Goal: Task Accomplishment & Management: Complete application form

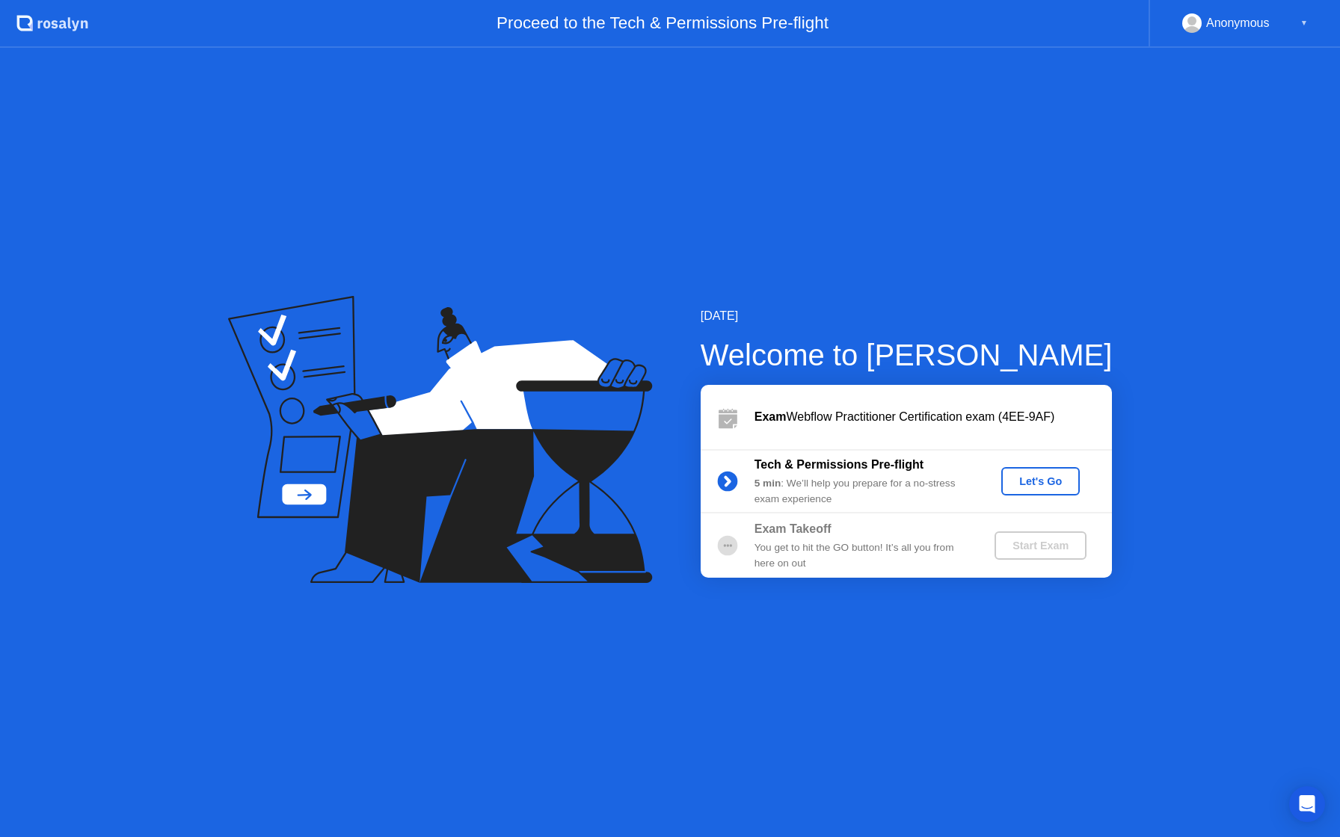
click at [1045, 476] on div "Let's Go" at bounding box center [1040, 482] width 67 height 12
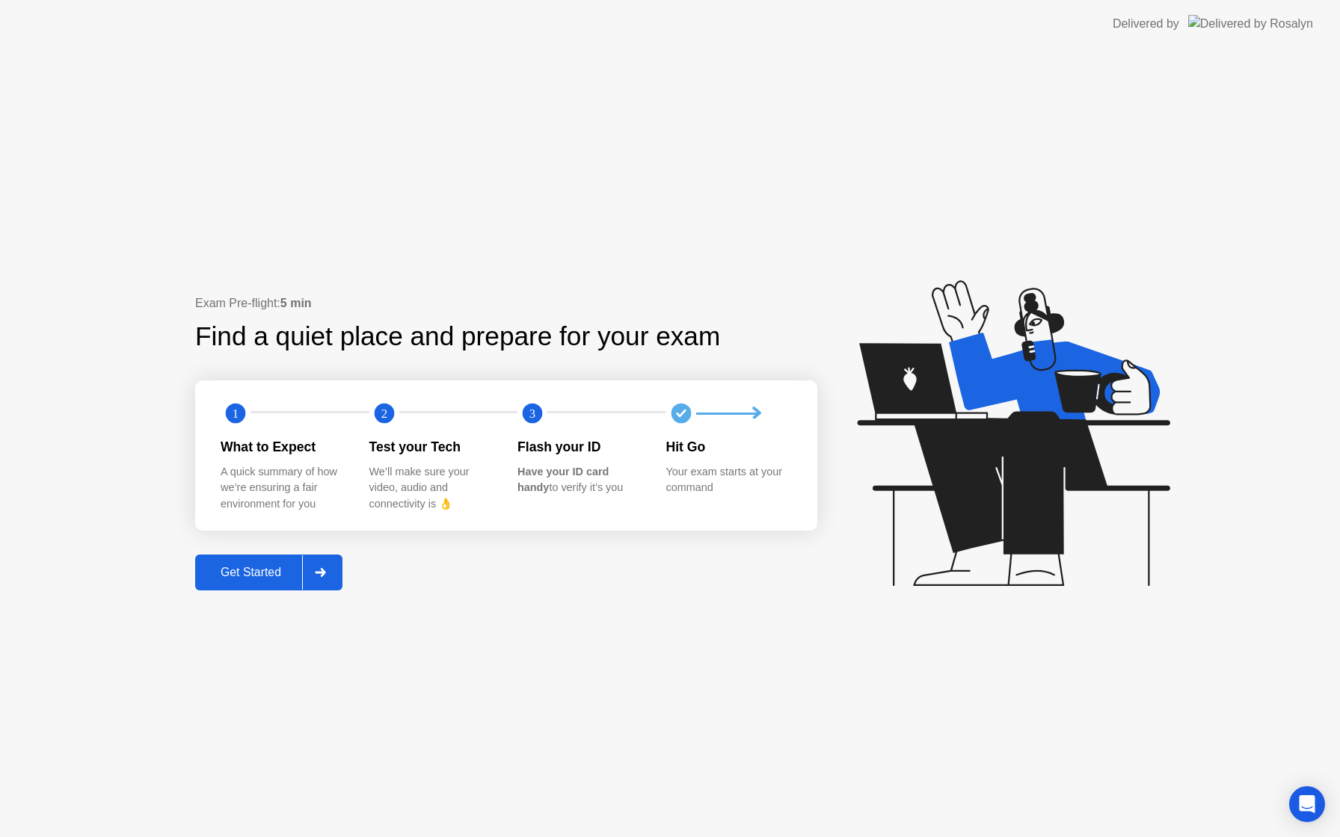
click at [260, 568] on div "Get Started" at bounding box center [251, 572] width 102 height 13
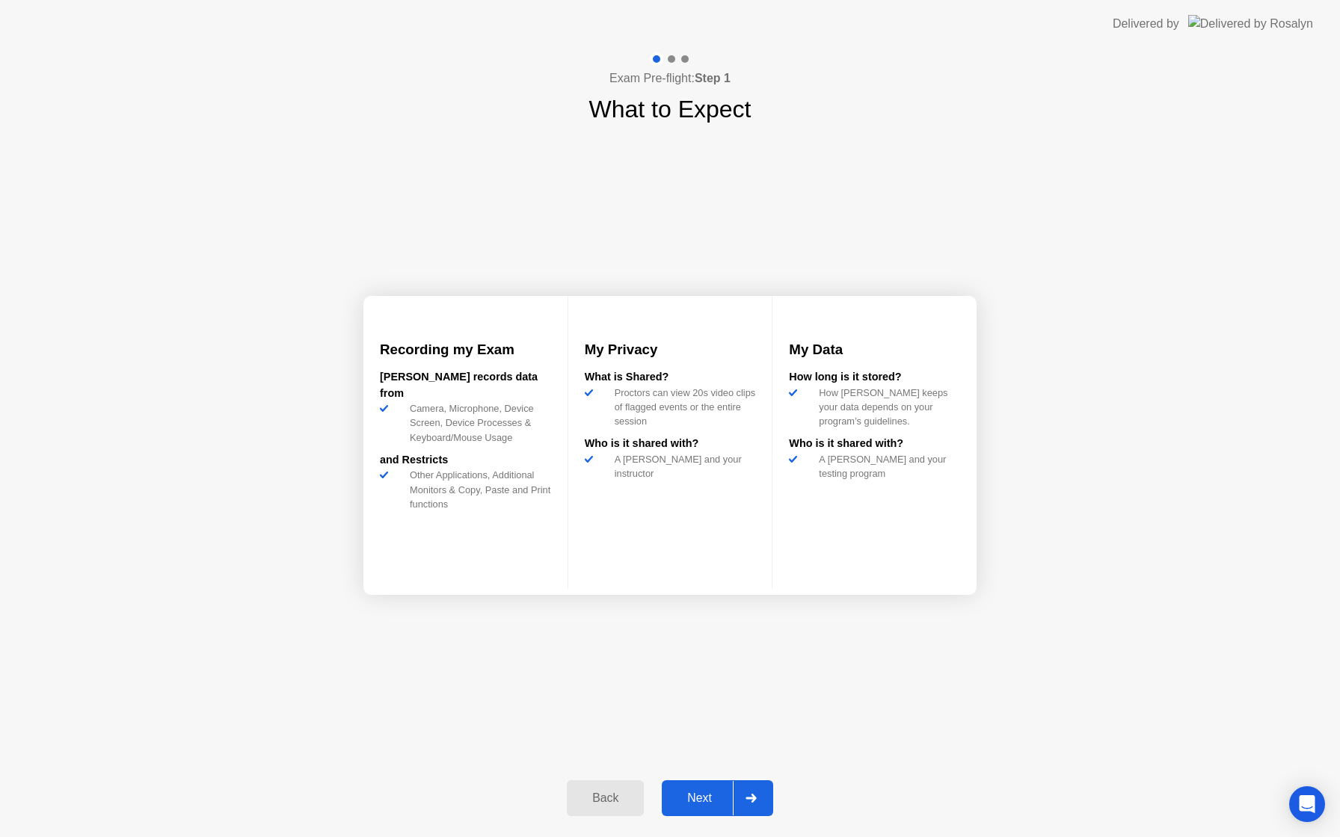
click at [698, 797] on div "Next" at bounding box center [699, 798] width 67 height 13
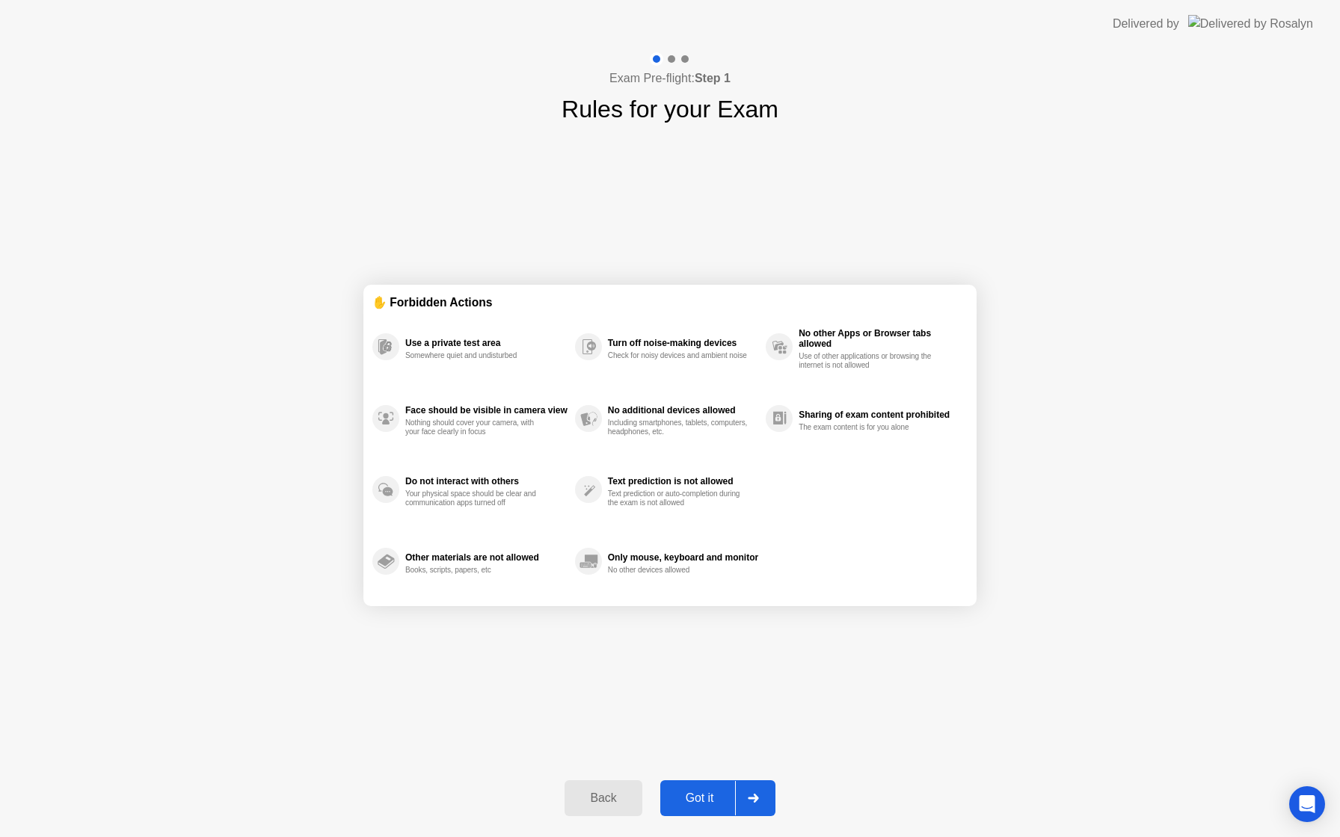
click at [699, 798] on div "Got it" at bounding box center [700, 798] width 70 height 13
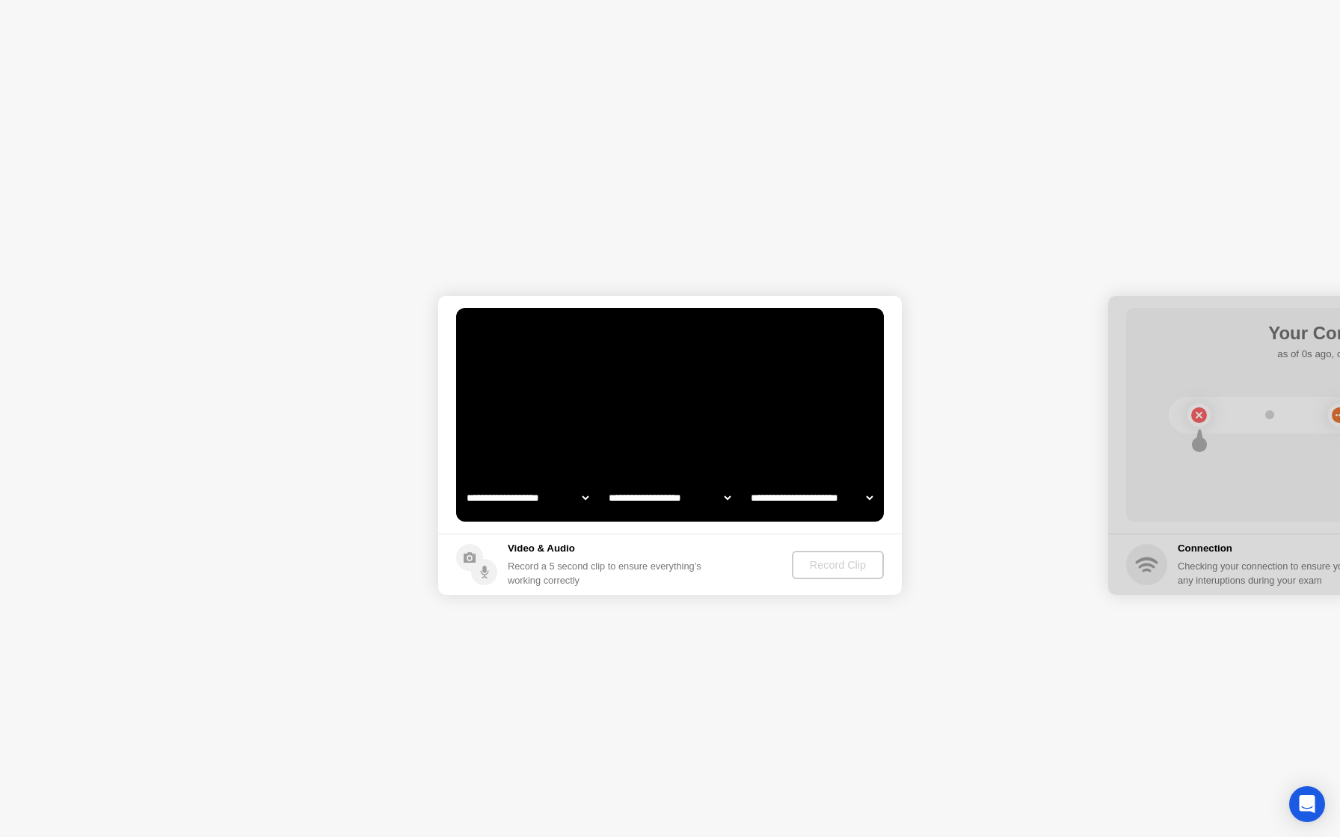
select select "**********"
select select "*******"
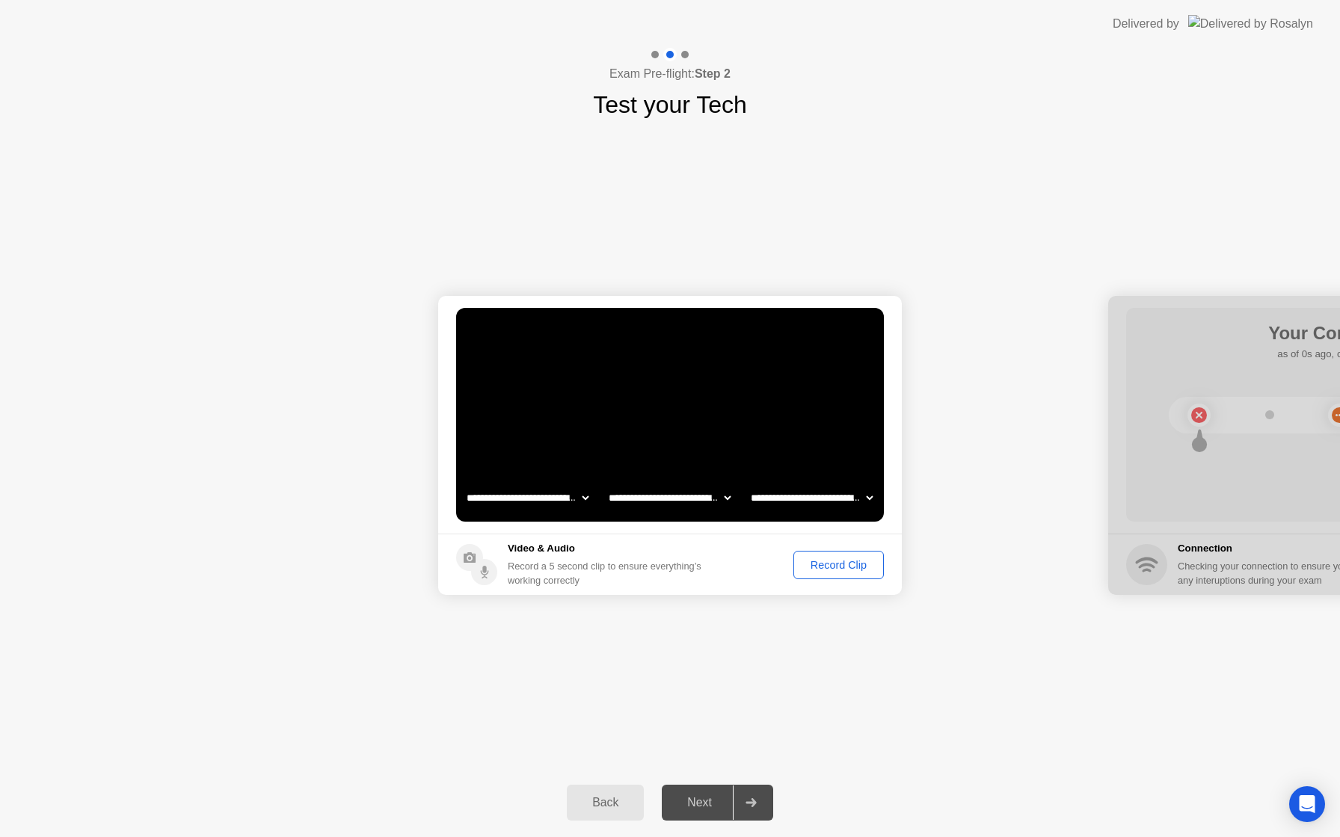
click at [819, 562] on div "Record Clip" at bounding box center [839, 565] width 80 height 12
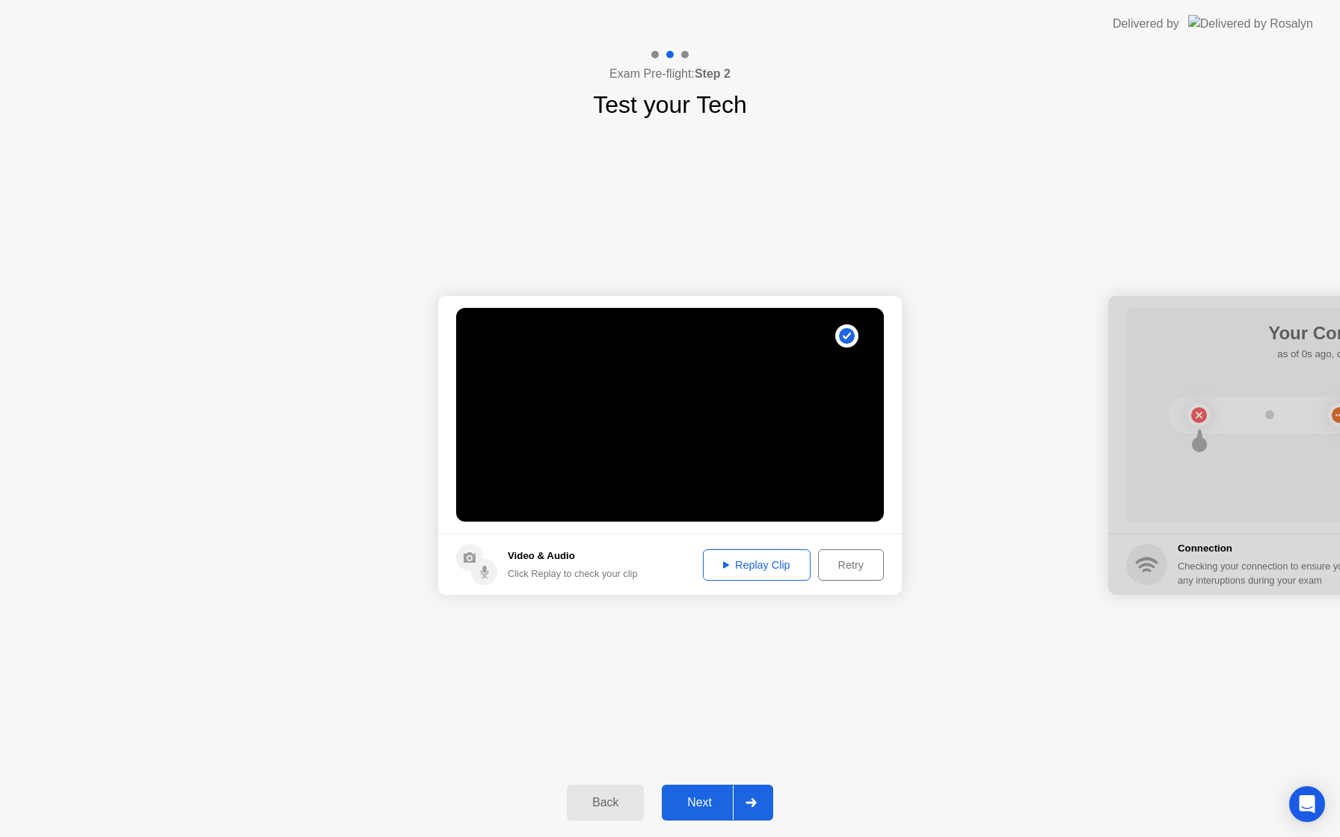
click at [776, 568] on div "Replay Clip" at bounding box center [756, 565] width 97 height 12
click at [725, 800] on div "Next" at bounding box center [699, 802] width 67 height 13
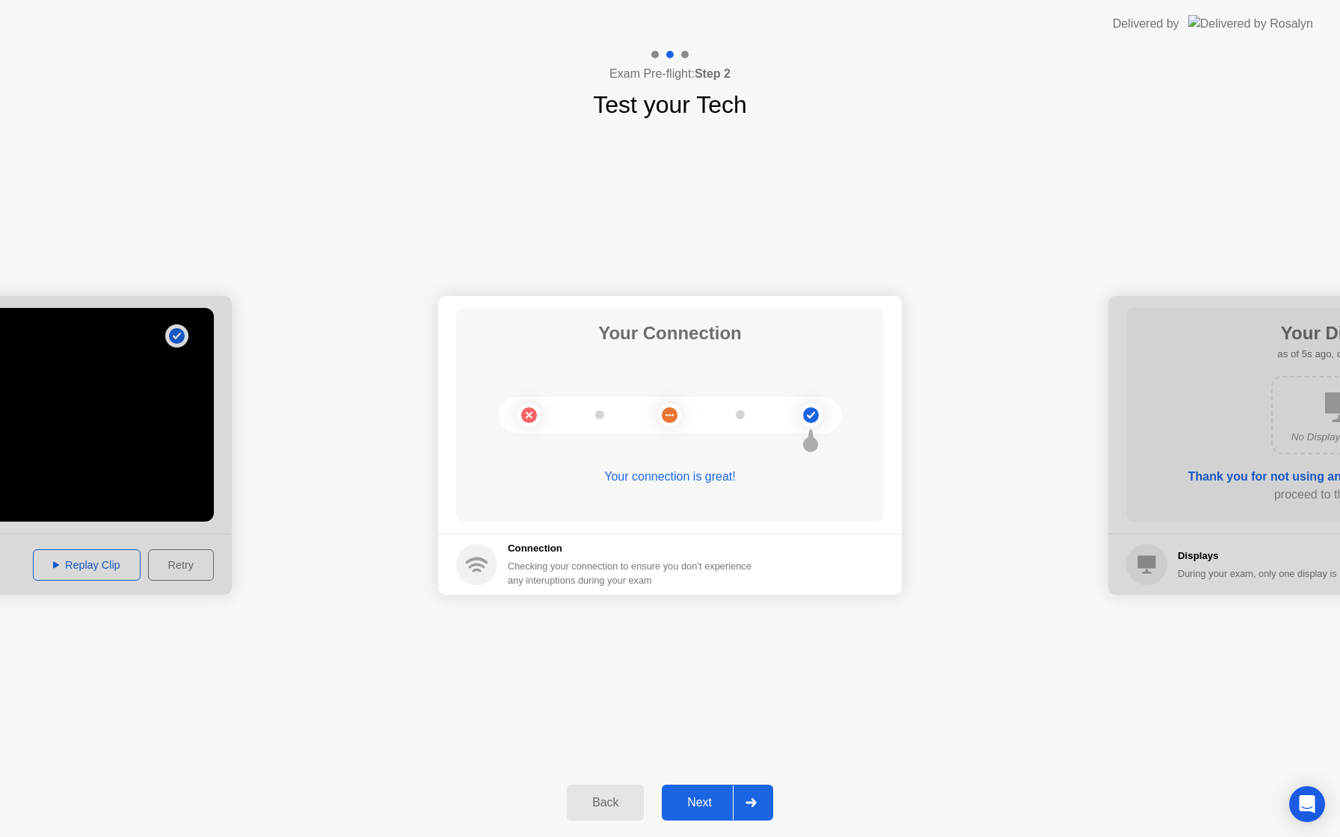
click at [711, 799] on div "Next" at bounding box center [699, 802] width 67 height 13
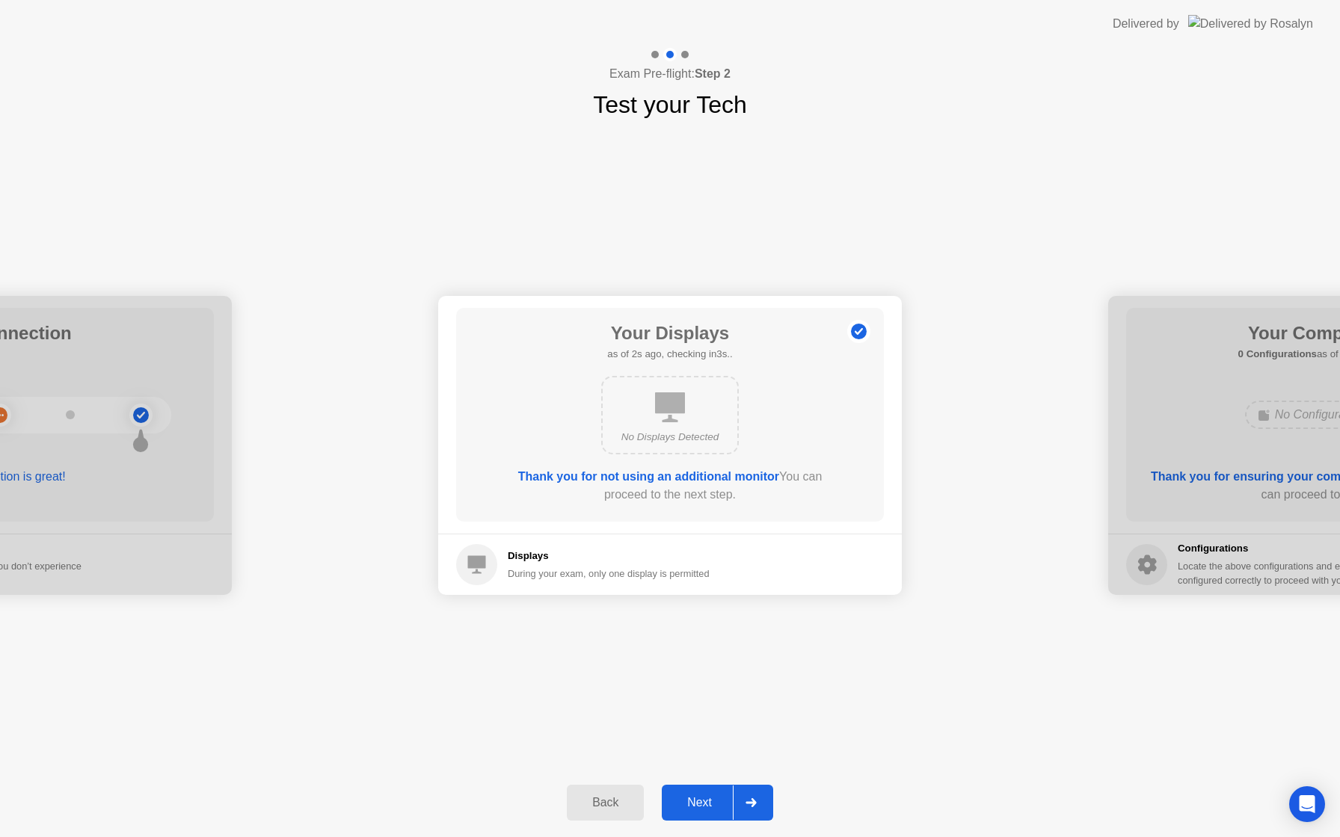
click at [711, 799] on div "Next" at bounding box center [699, 802] width 67 height 13
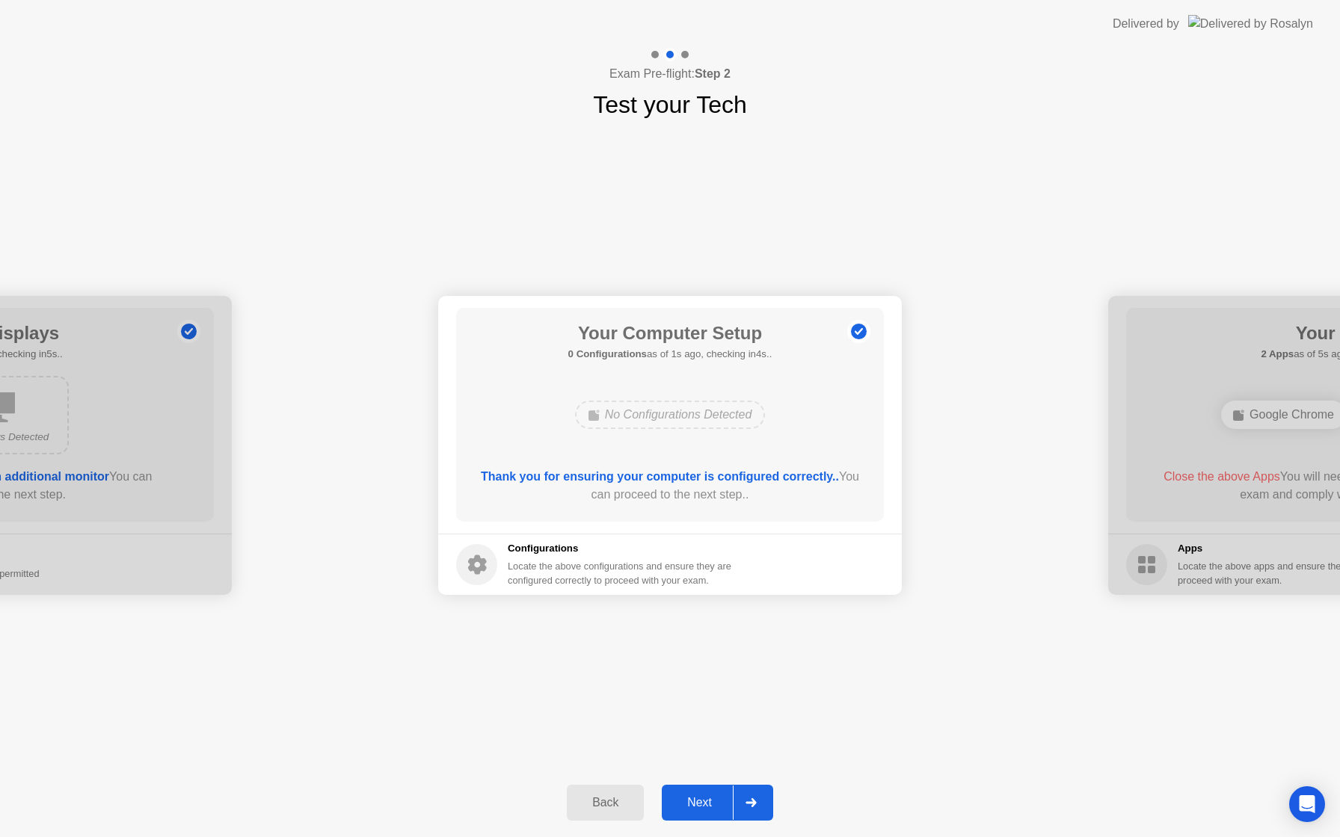
click at [711, 799] on div "Next" at bounding box center [699, 802] width 67 height 13
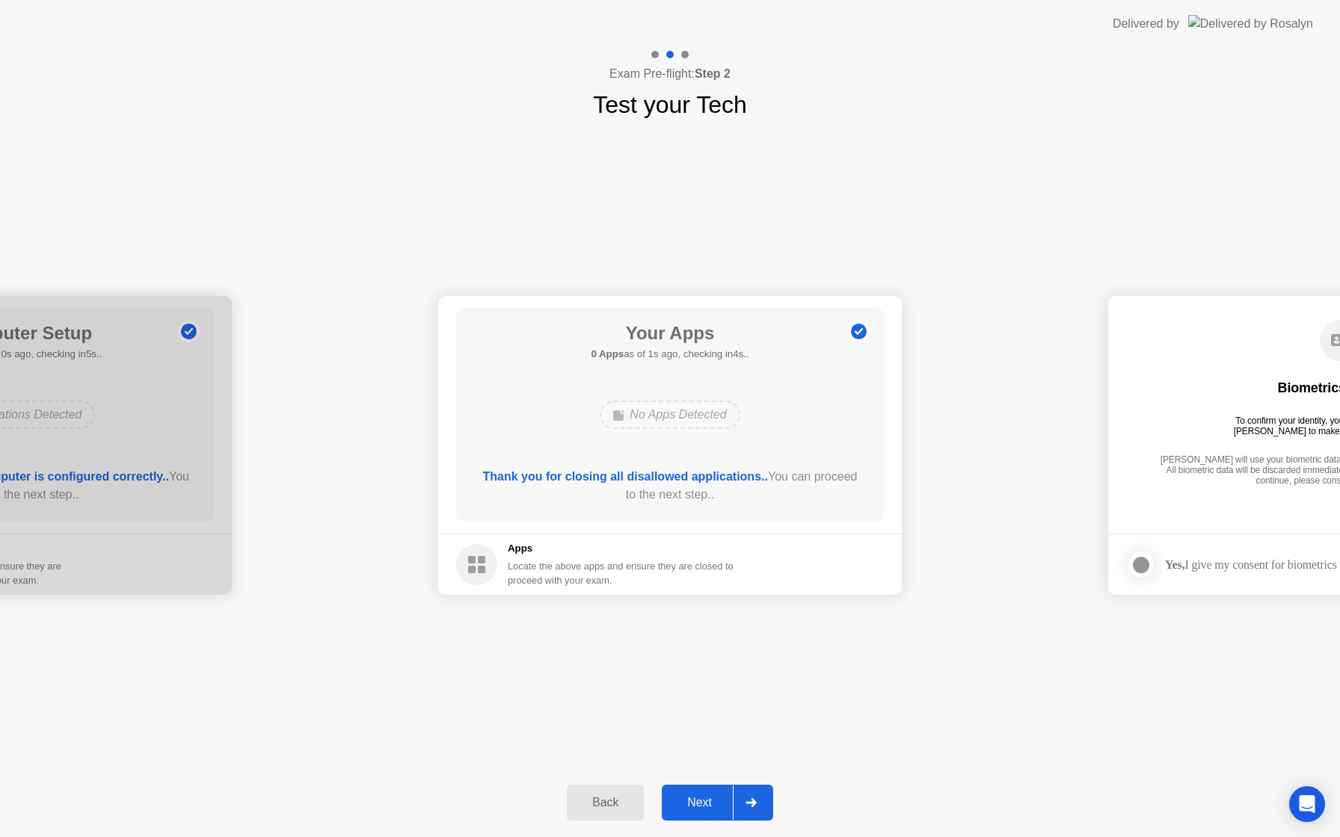
click at [713, 805] on div "Next" at bounding box center [699, 802] width 67 height 13
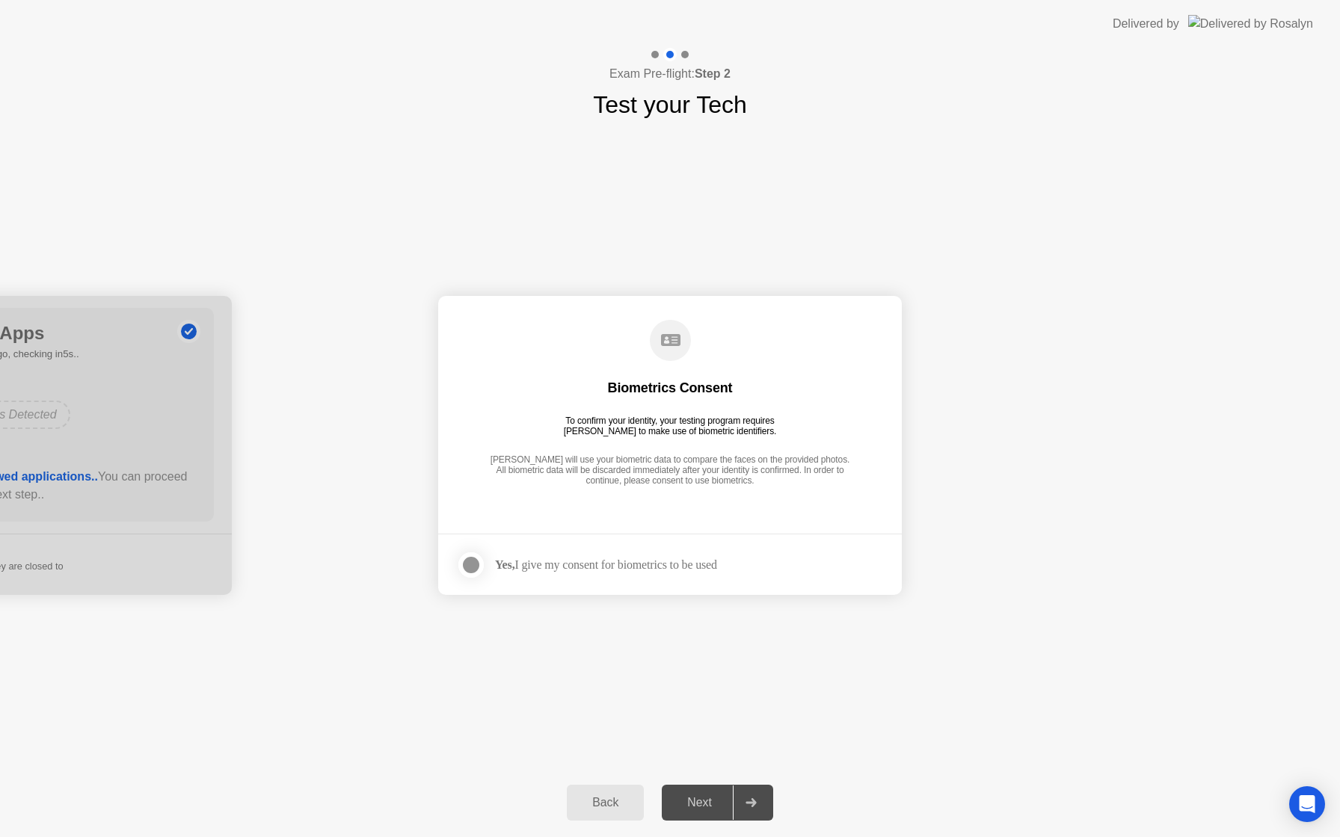
click at [713, 565] on div "Yes, I give my consent for biometrics to be used" at bounding box center [606, 565] width 222 height 14
click at [473, 568] on div at bounding box center [471, 565] width 18 height 18
click at [745, 806] on div at bounding box center [751, 803] width 36 height 34
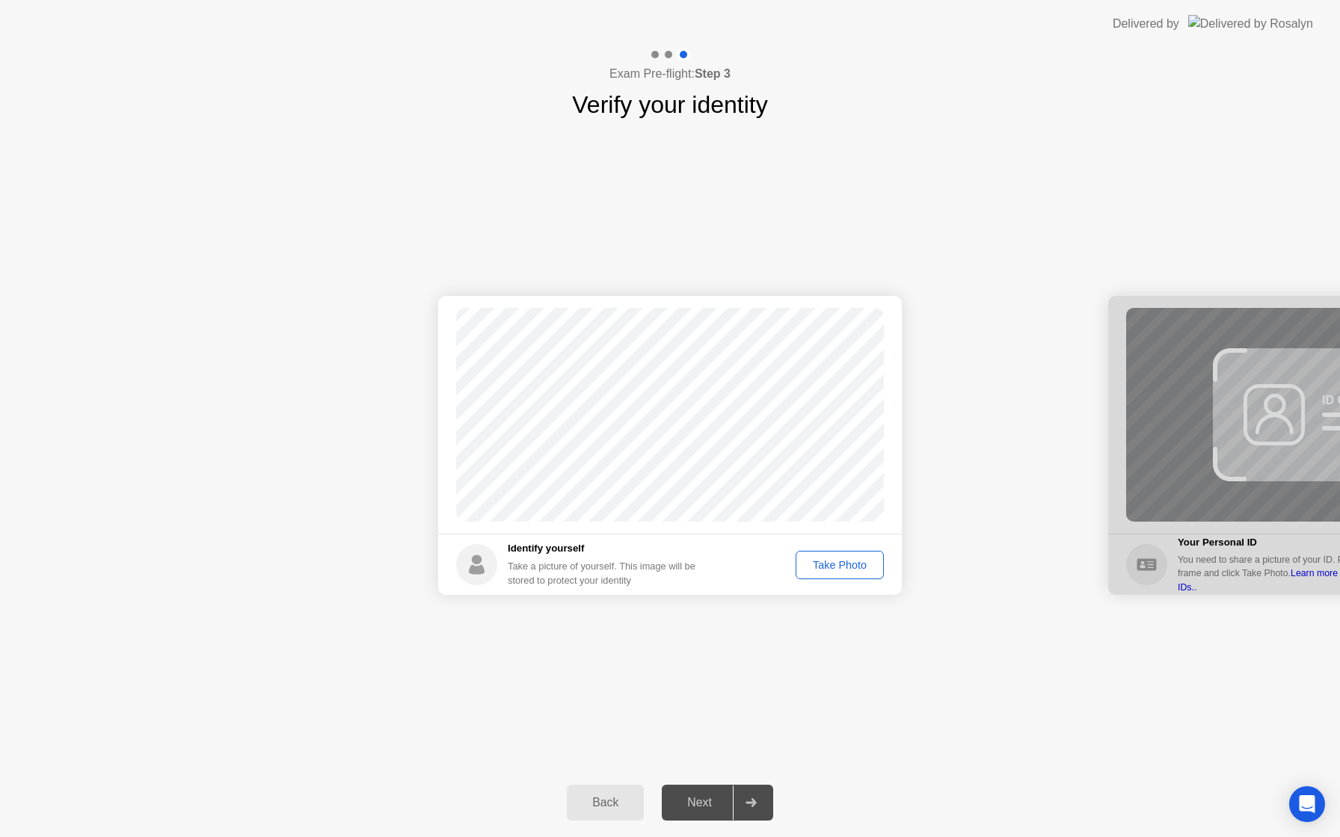
click at [846, 566] on div "Take Photo" at bounding box center [840, 565] width 78 height 12
click at [704, 802] on div "Next" at bounding box center [699, 802] width 67 height 13
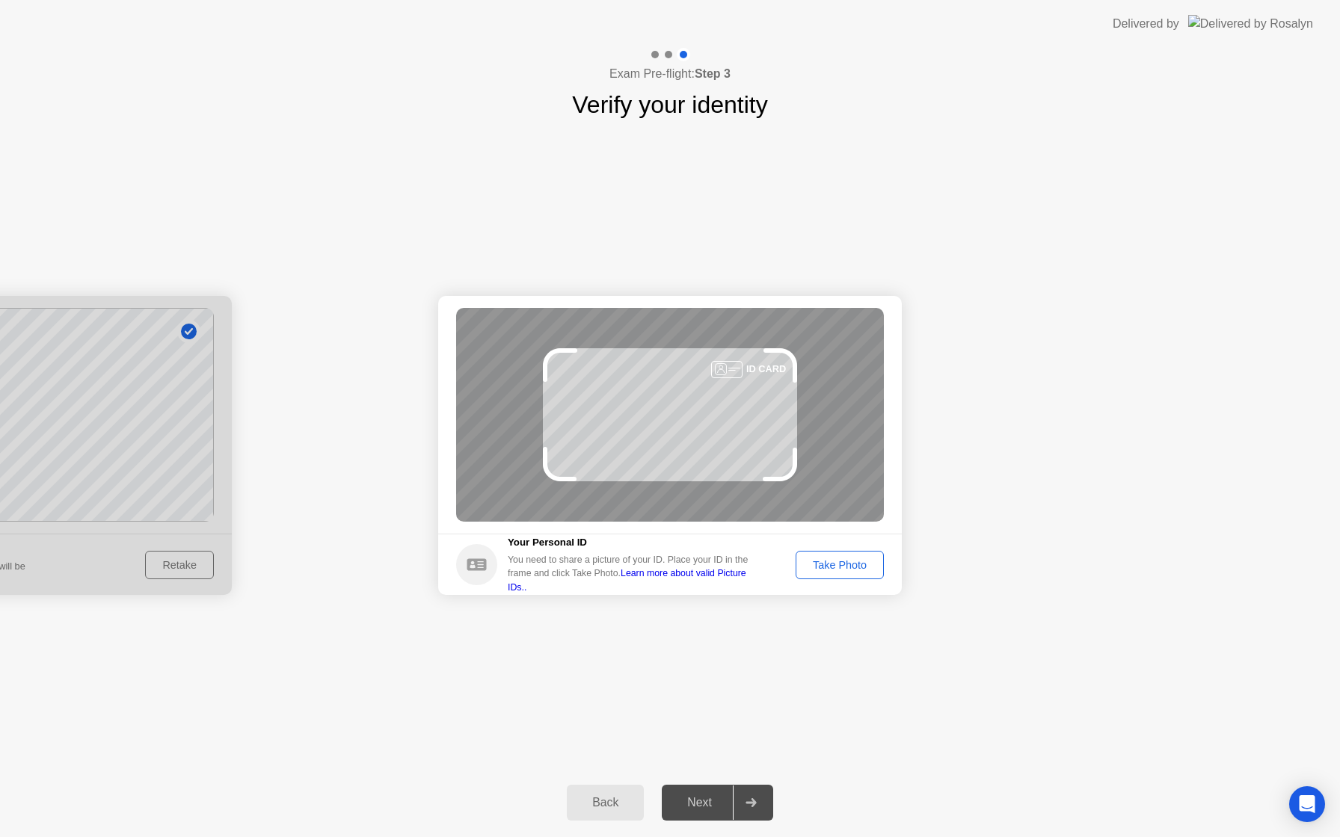
click at [832, 574] on button "Take Photo" at bounding box center [840, 565] width 88 height 28
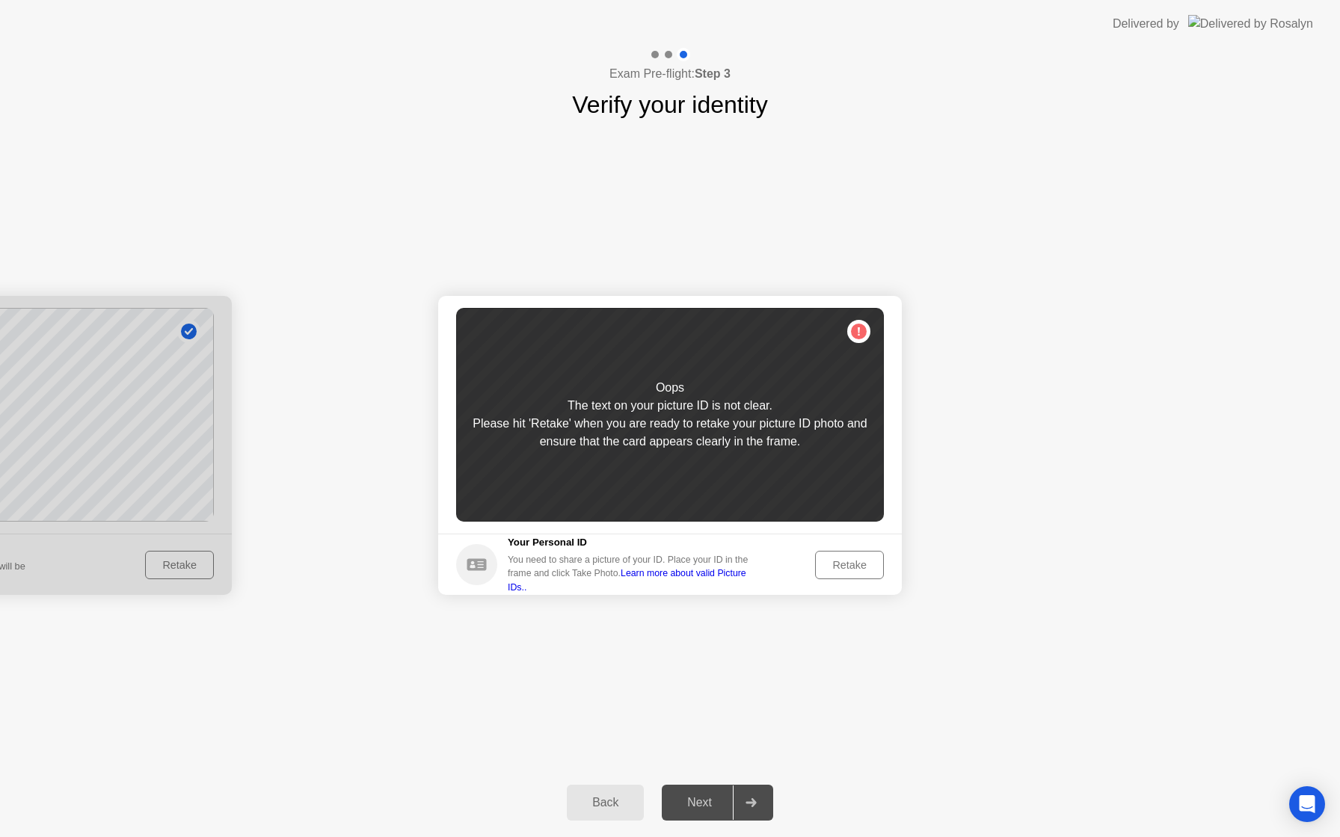
click at [845, 565] on div "Retake" at bounding box center [849, 565] width 58 height 12
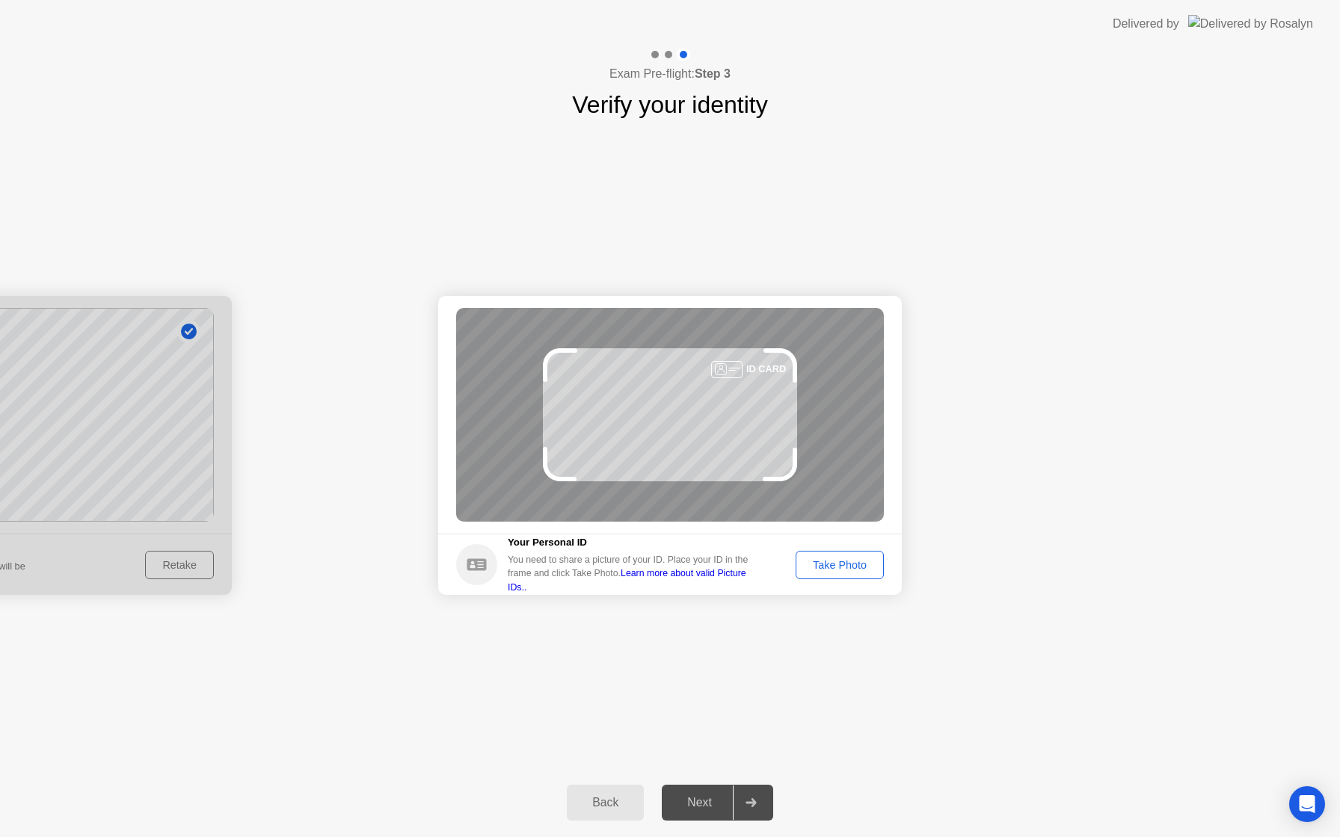
click at [846, 565] on div "Take Photo" at bounding box center [840, 565] width 78 height 12
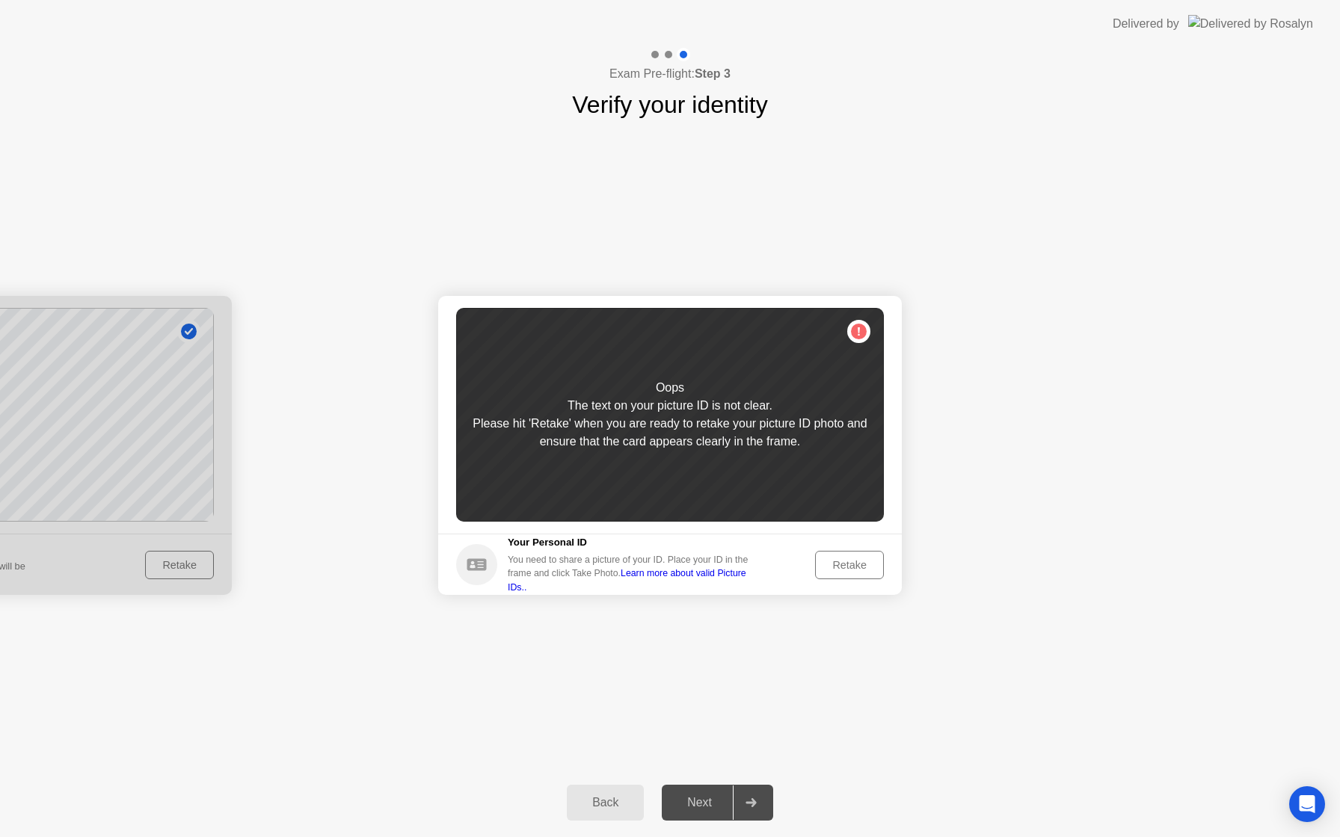
click at [849, 568] on div "Retake" at bounding box center [849, 565] width 58 height 12
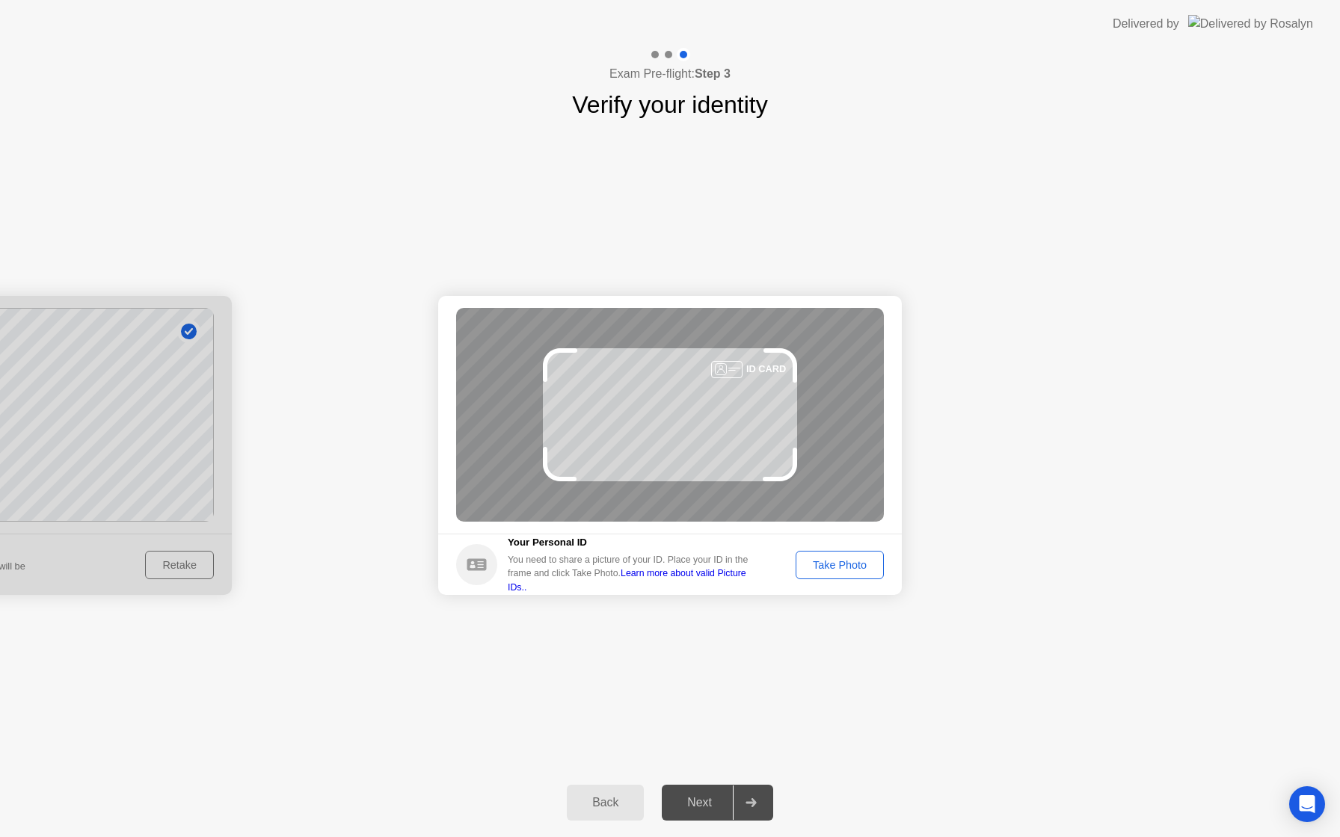
click at [850, 568] on div "Take Photo" at bounding box center [840, 565] width 78 height 12
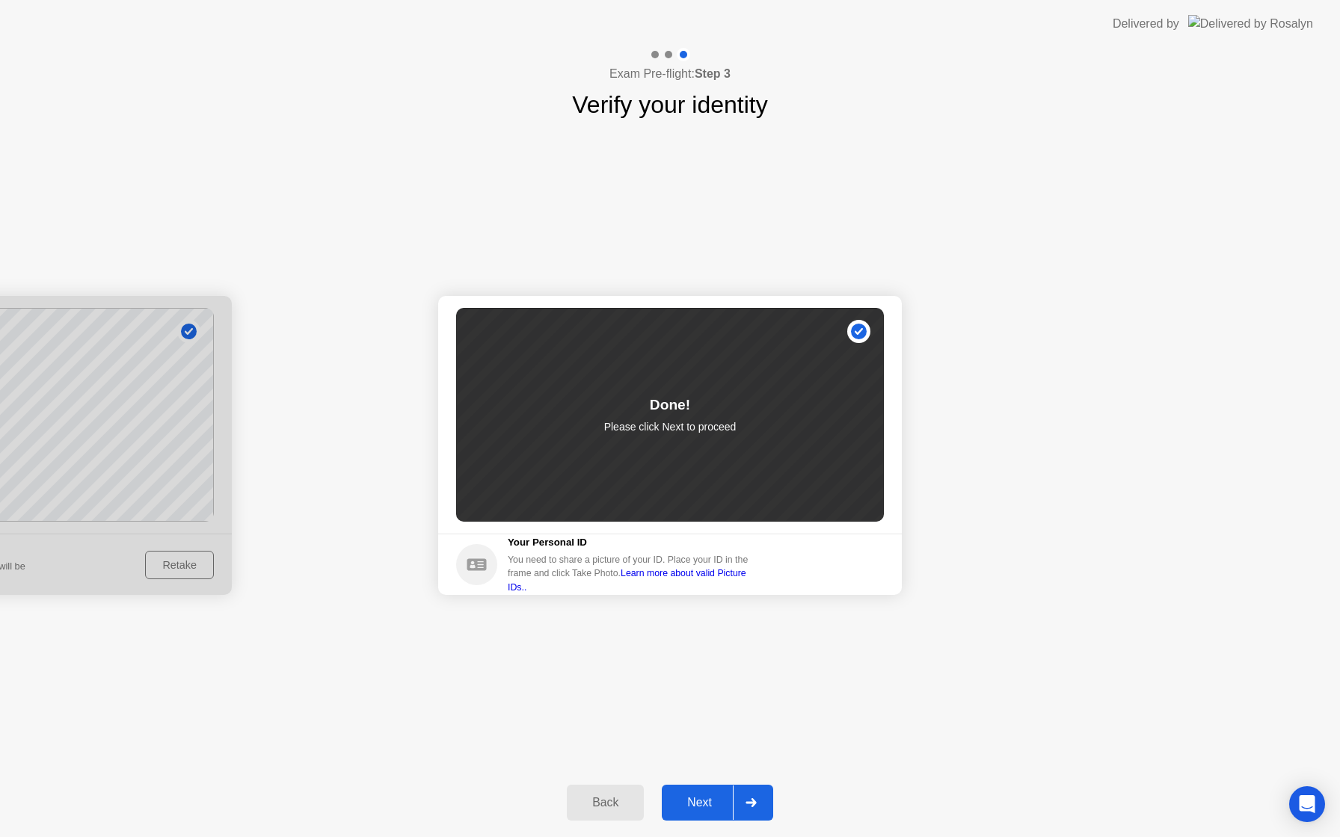
click at [701, 809] on div "Next" at bounding box center [699, 802] width 67 height 13
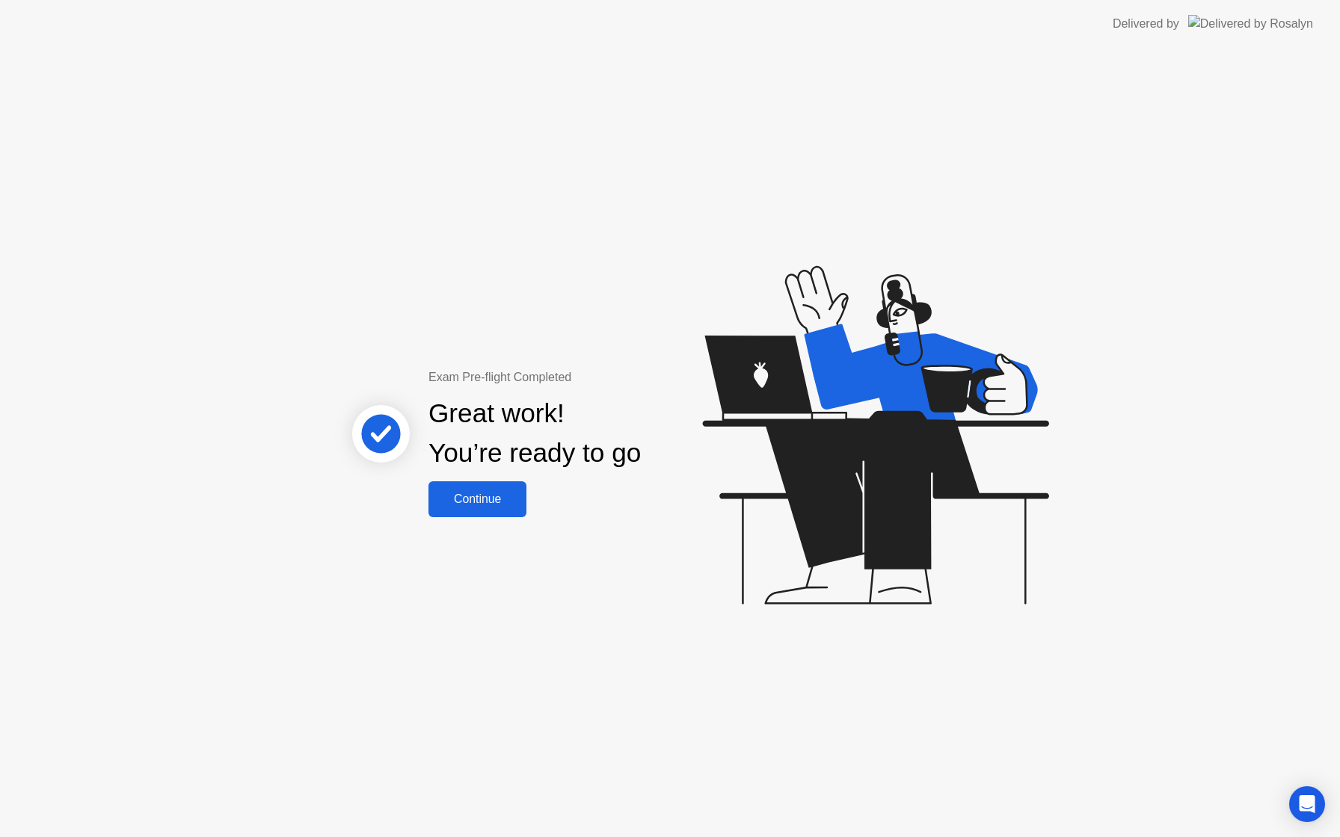
click at [505, 503] on div "Continue" at bounding box center [477, 499] width 89 height 13
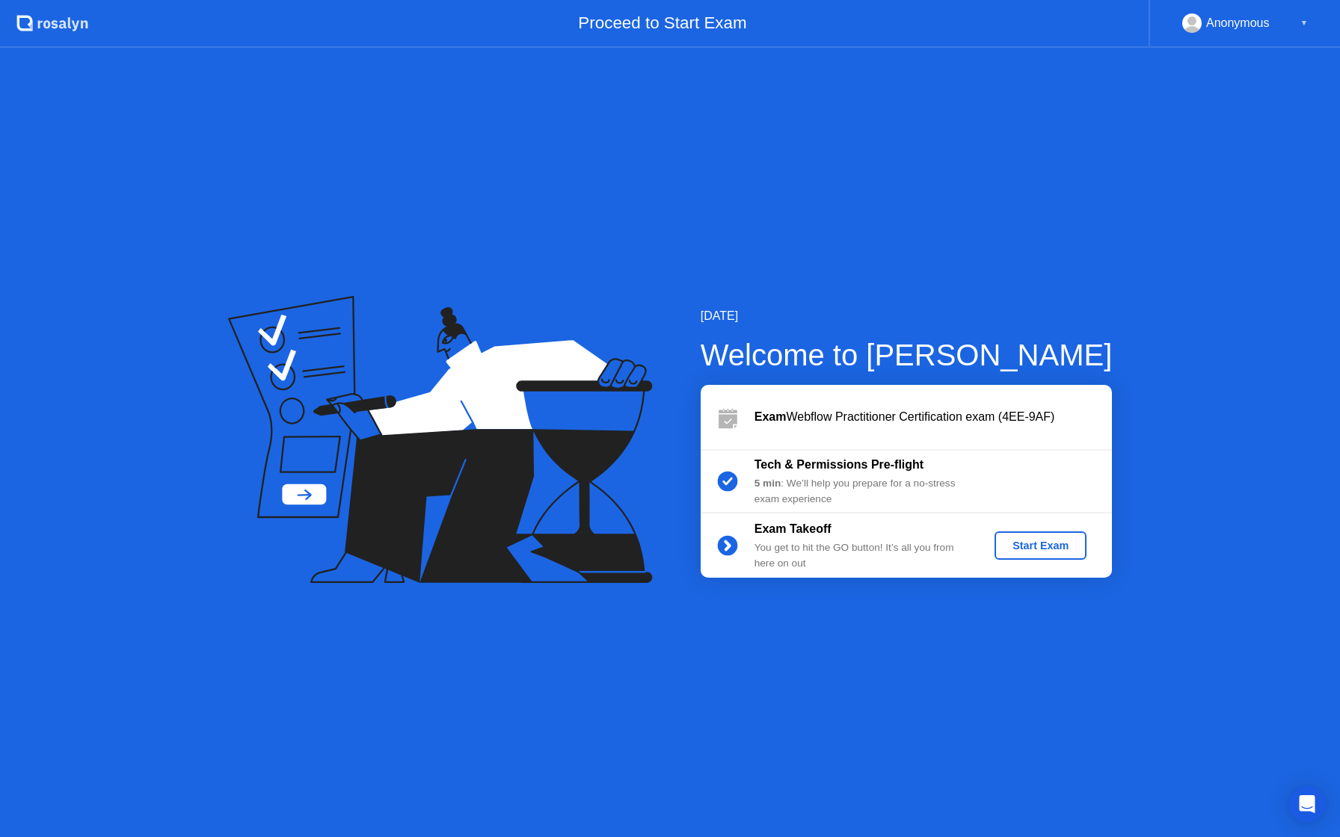
click at [1036, 550] on div "Start Exam" at bounding box center [1040, 546] width 80 height 12
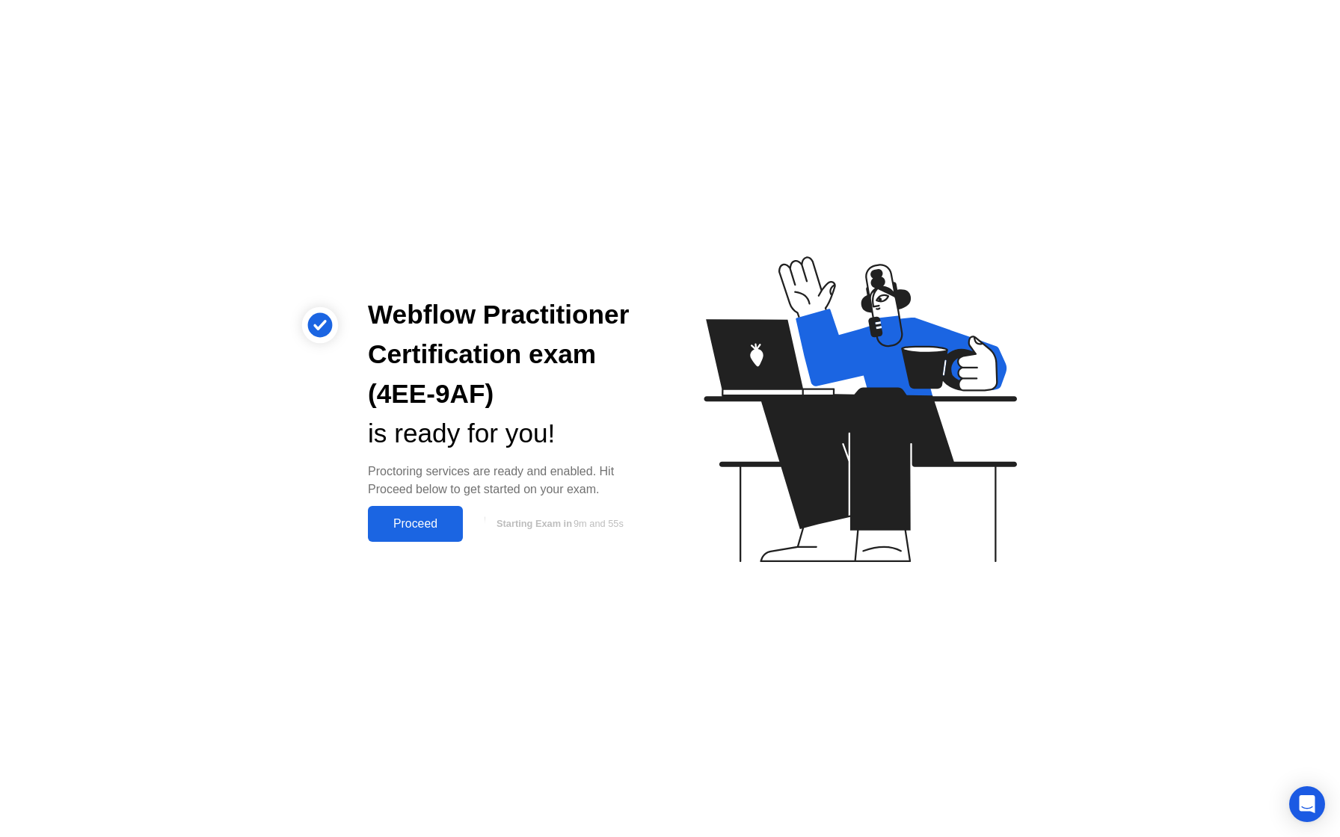
click at [437, 523] on div "Proceed" at bounding box center [415, 523] width 86 height 13
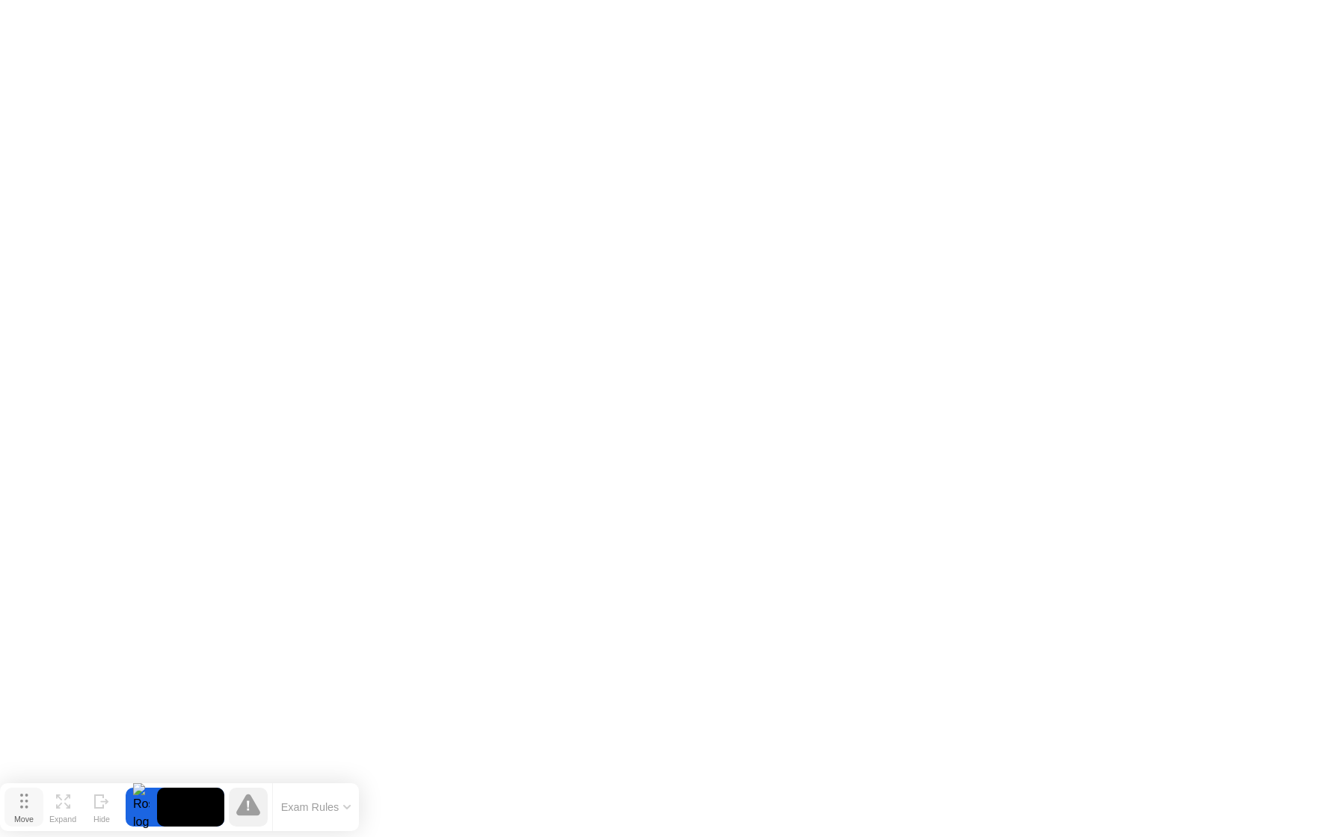
drag, startPoint x: 514, startPoint y: 812, endPoint x: 20, endPoint y: 807, distance: 493.5
click at [20, 807] on icon at bounding box center [24, 801] width 8 height 15
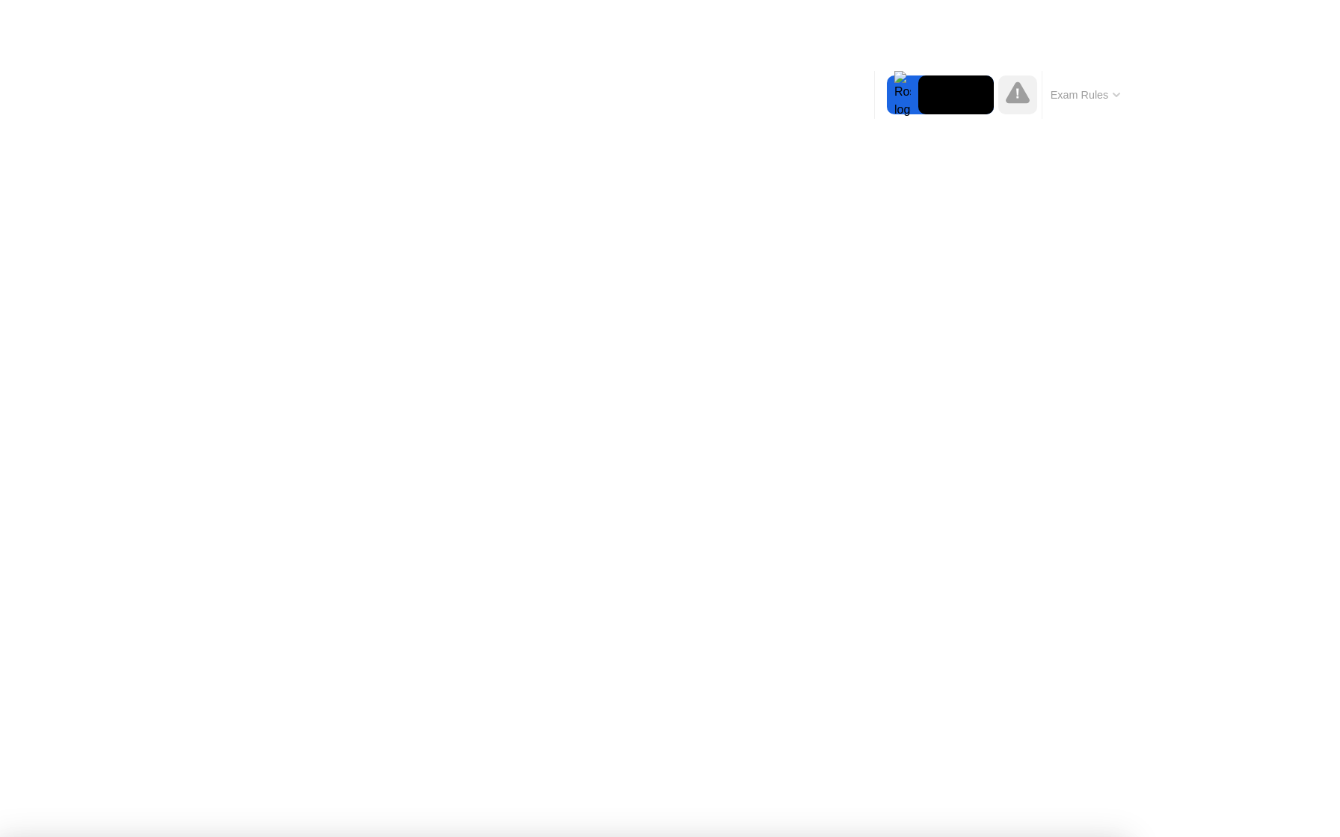
click at [0, 837] on app-widget "Move Expand Hide Exam Rules" at bounding box center [0, 837] width 0 height 0
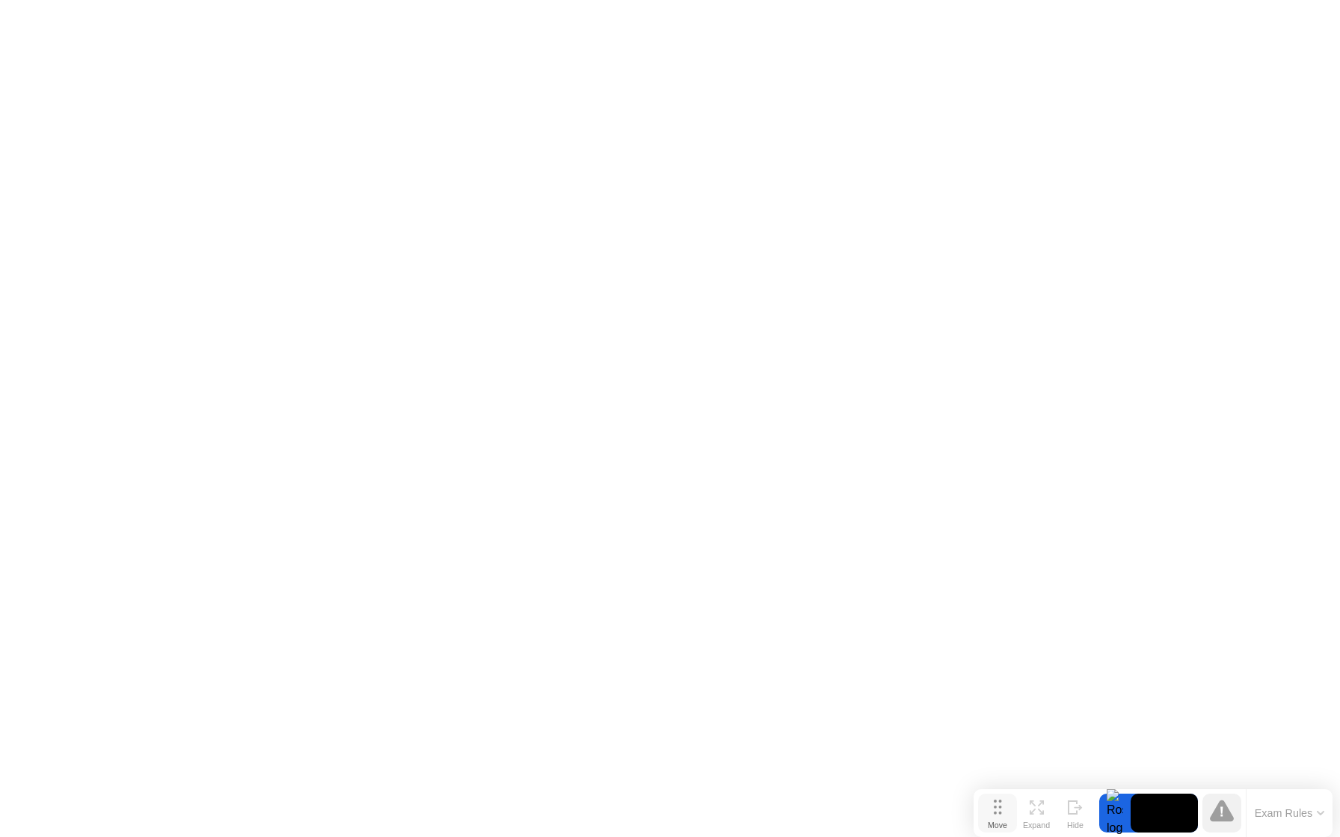
drag, startPoint x: 28, startPoint y: 822, endPoint x: 1002, endPoint y: 822, distance: 973.5
click at [1002, 822] on div "Move" at bounding box center [997, 825] width 19 height 9
click at [1326, 815] on button "Exam Rules" at bounding box center [1289, 813] width 79 height 13
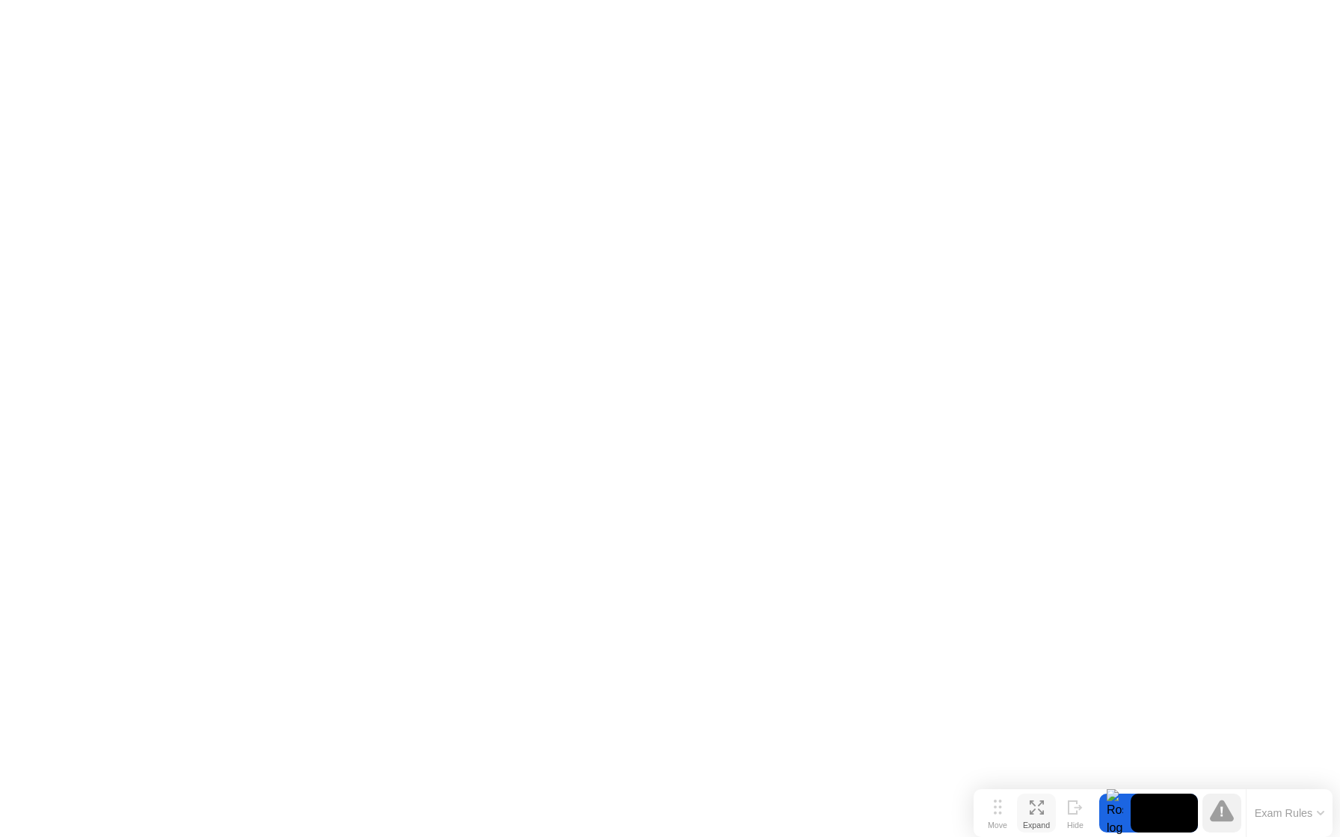
click at [1040, 811] on icon at bounding box center [1041, 812] width 6 height 6
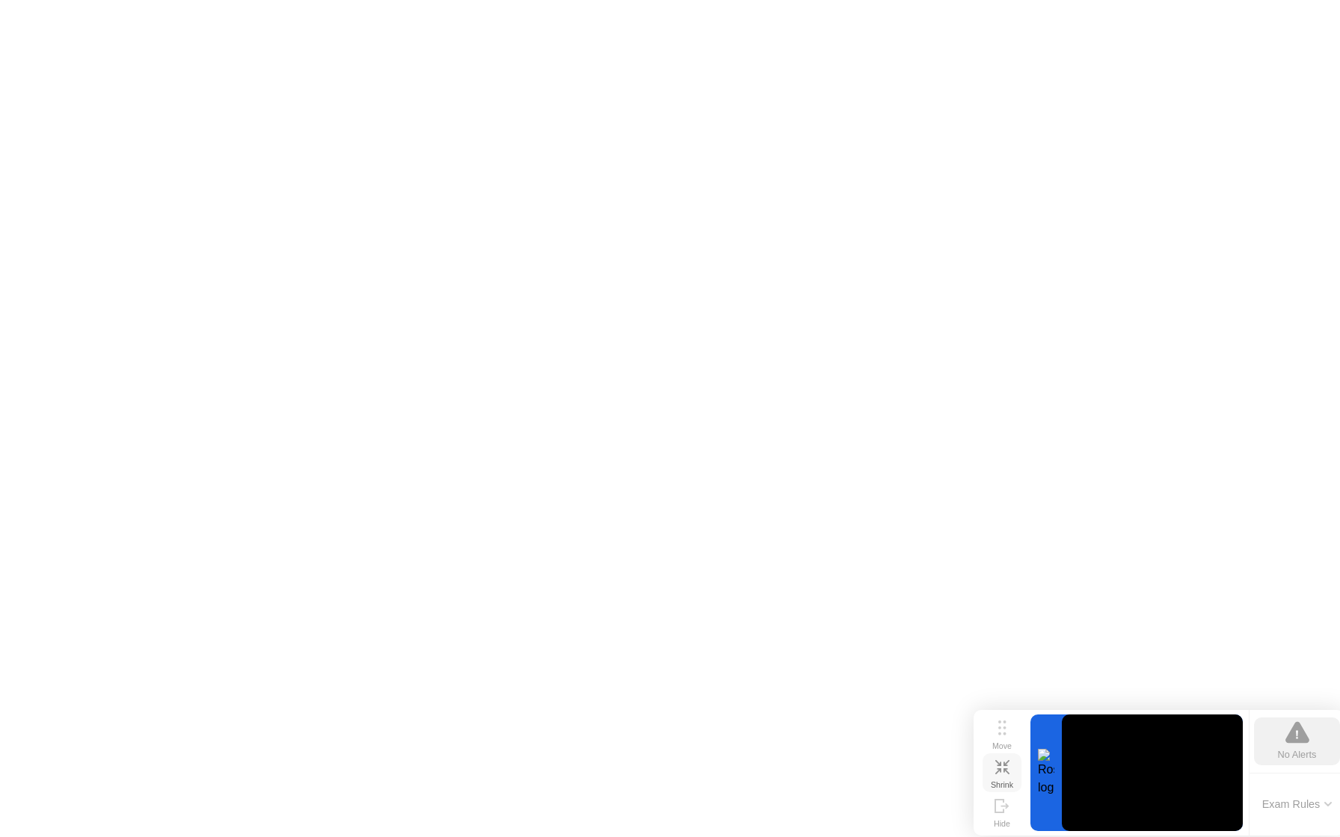
click at [1006, 773] on icon at bounding box center [1002, 767] width 14 height 14
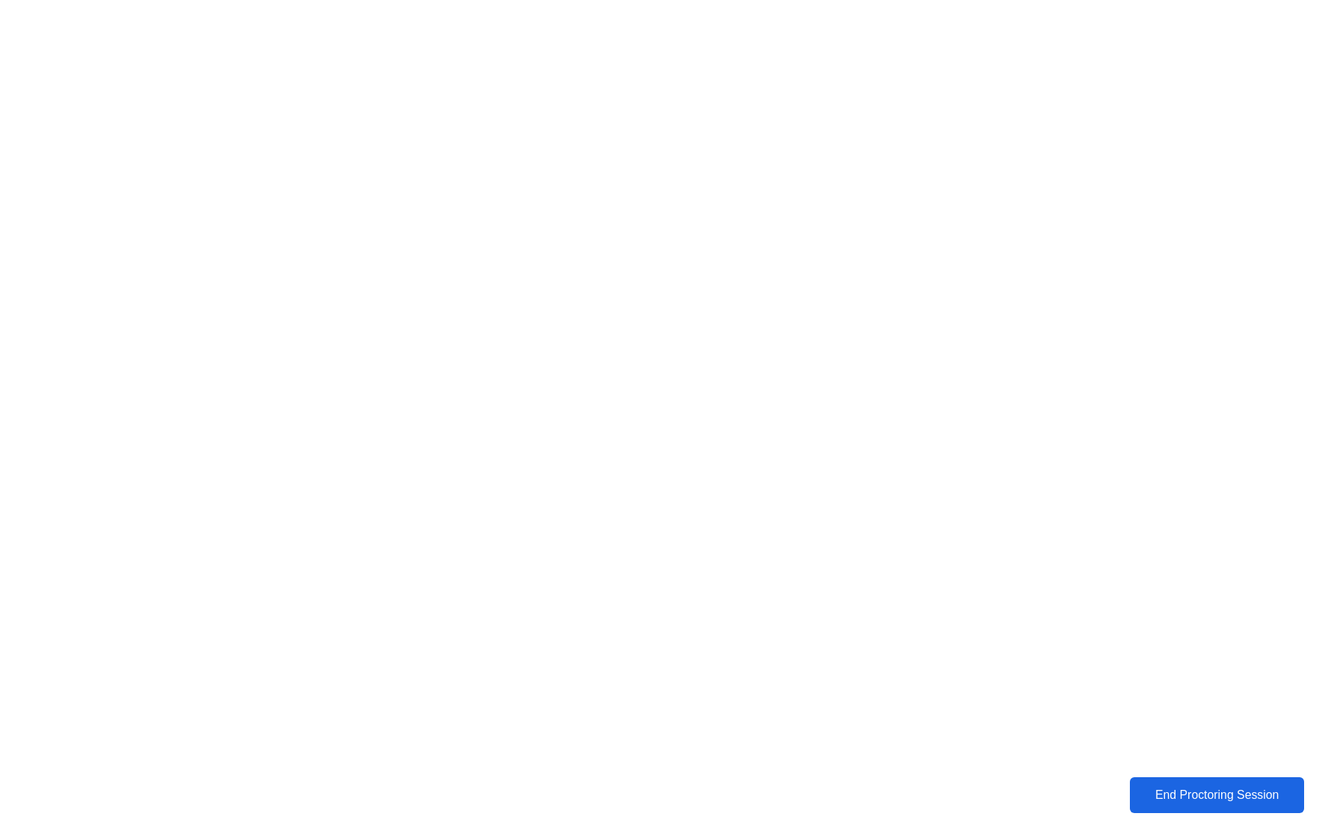
click at [1164, 786] on button "End Proctoring Session" at bounding box center [1217, 796] width 174 height 36
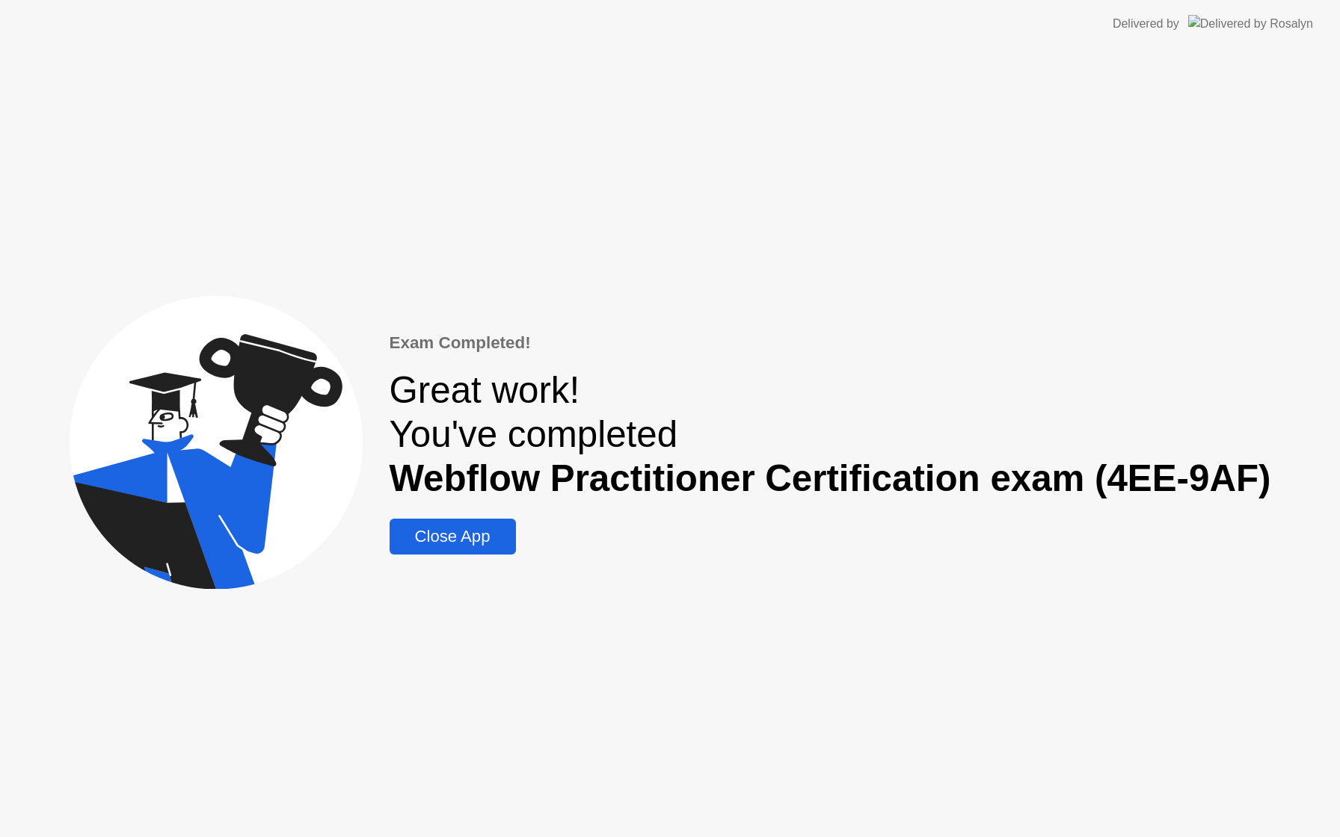
click at [495, 544] on div "Close App" at bounding box center [452, 536] width 117 height 19
